Goal: Find specific page/section: Find specific page/section

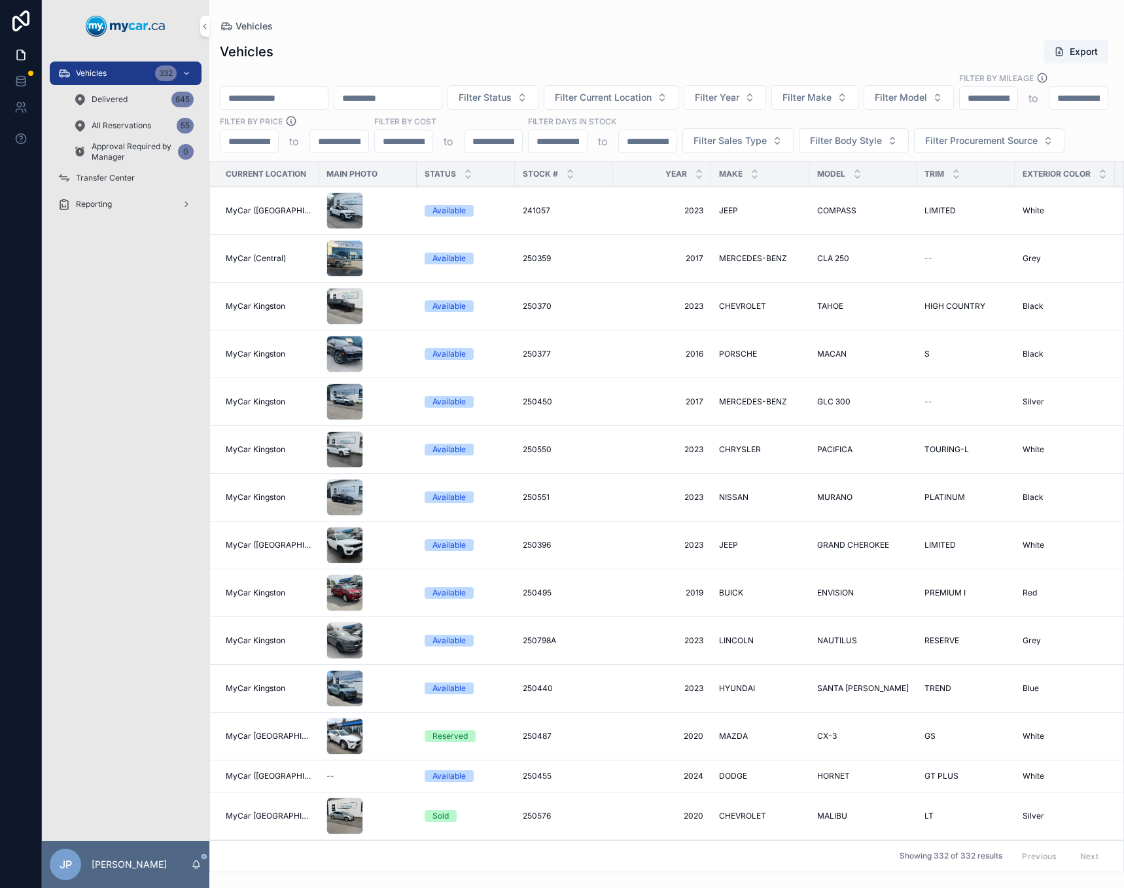
click at [114, 175] on span "Transfer Center" at bounding box center [105, 178] width 59 height 10
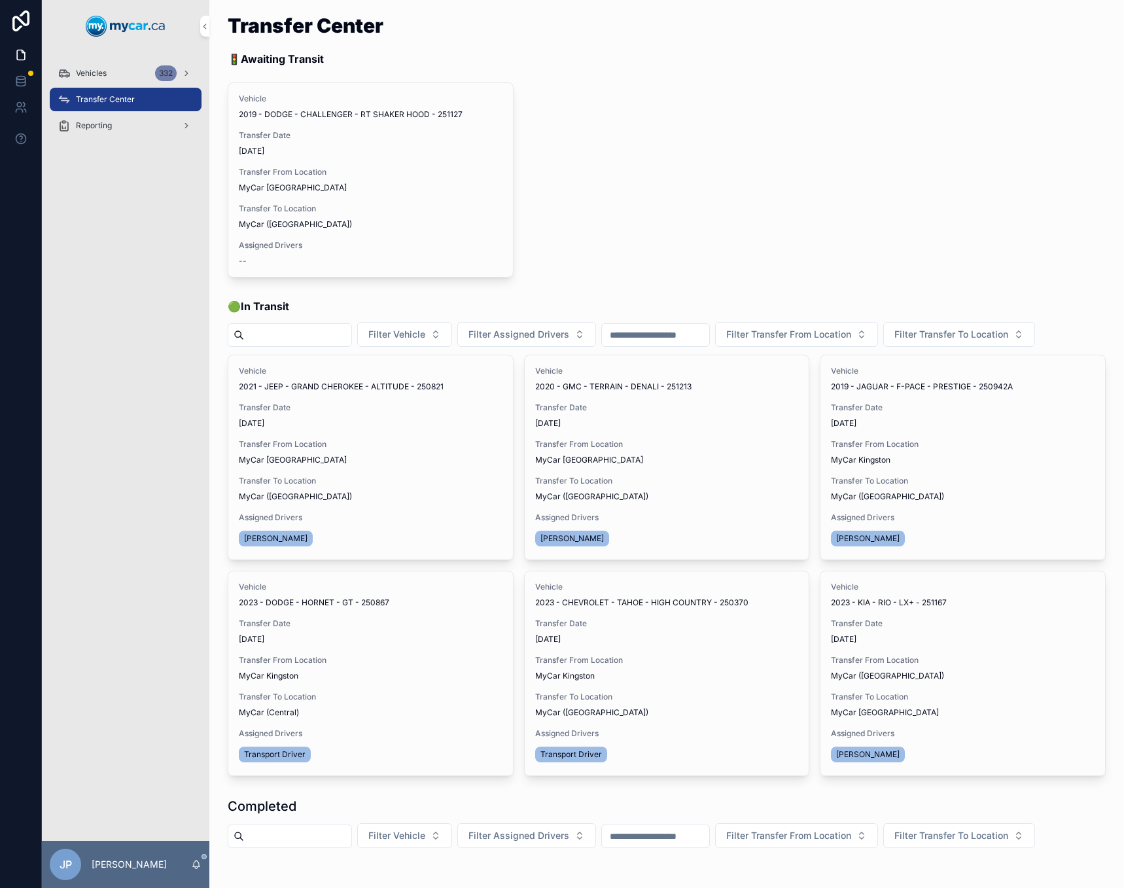
click at [77, 73] on span "Vehicles" at bounding box center [91, 73] width 31 height 10
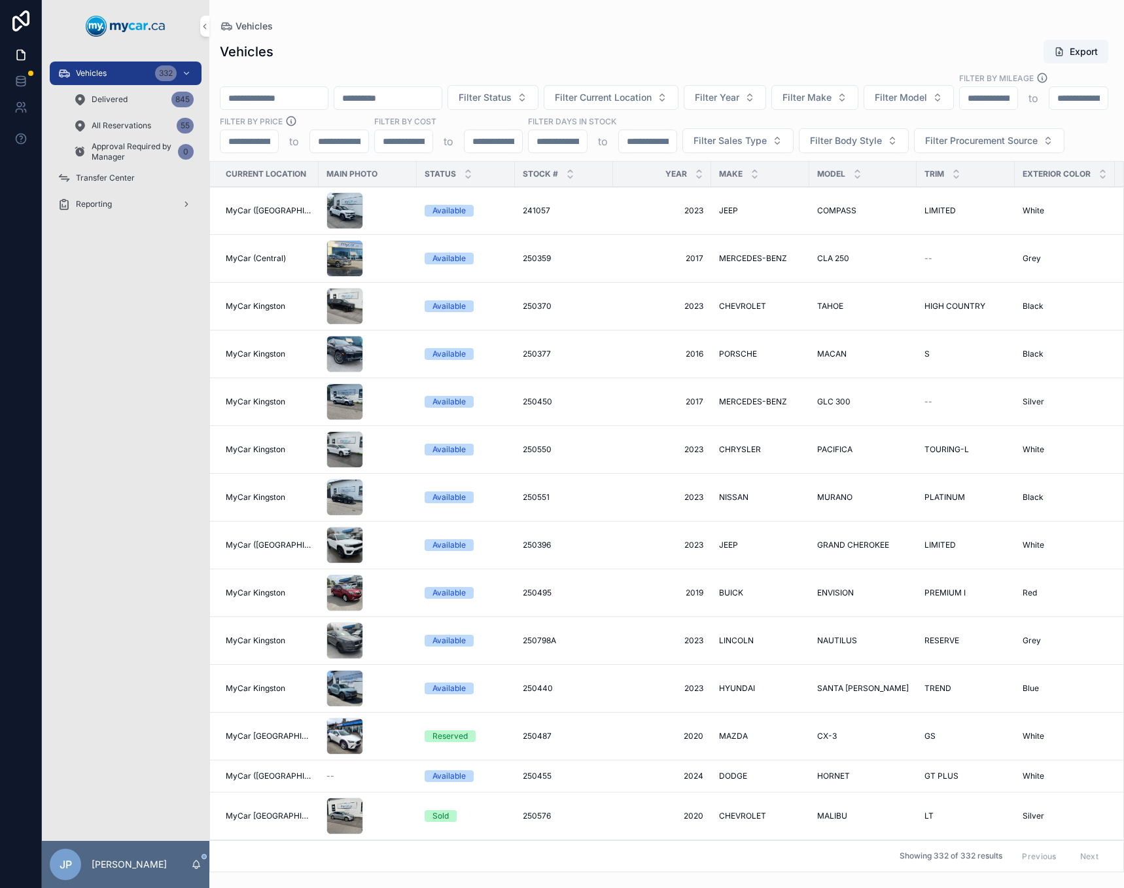
click at [137, 125] on span "All Reservations" at bounding box center [122, 125] width 60 height 10
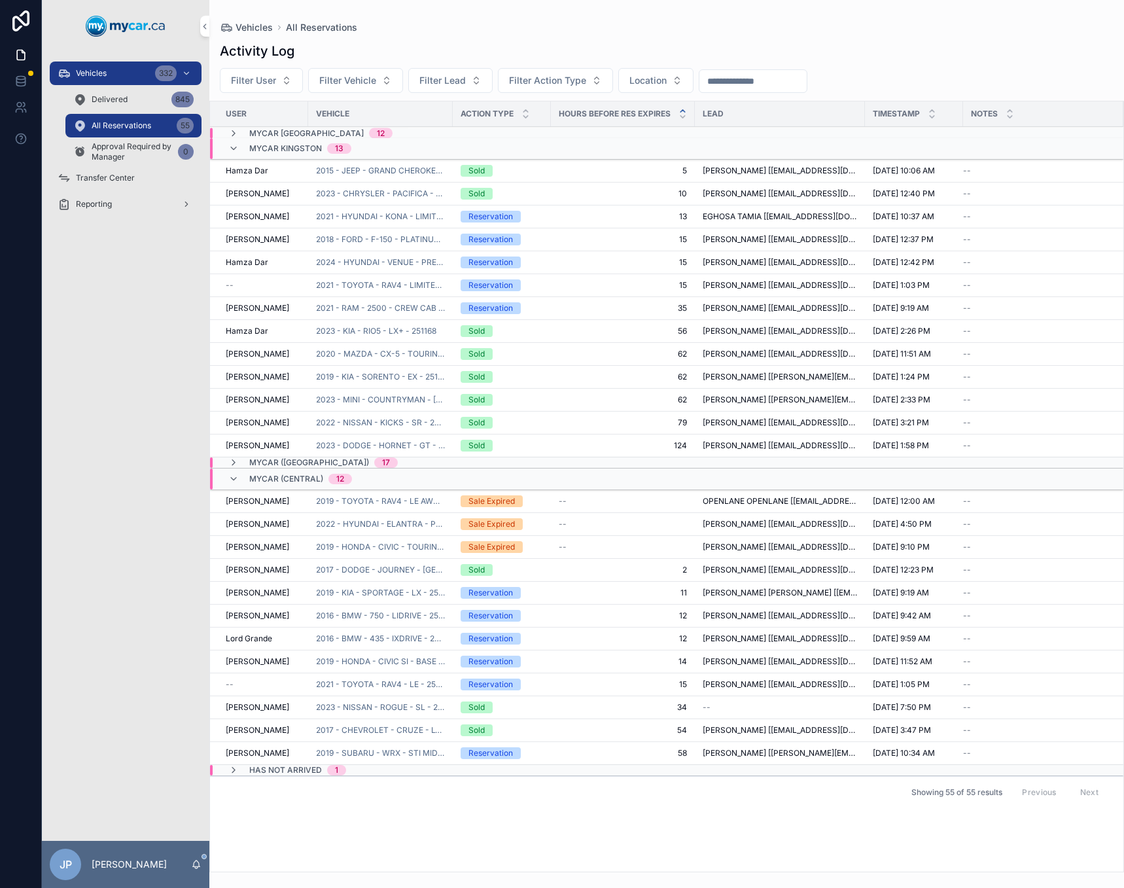
click at [118, 104] on span "Delivered" at bounding box center [110, 99] width 36 height 10
